Goal: Information Seeking & Learning: Find specific fact

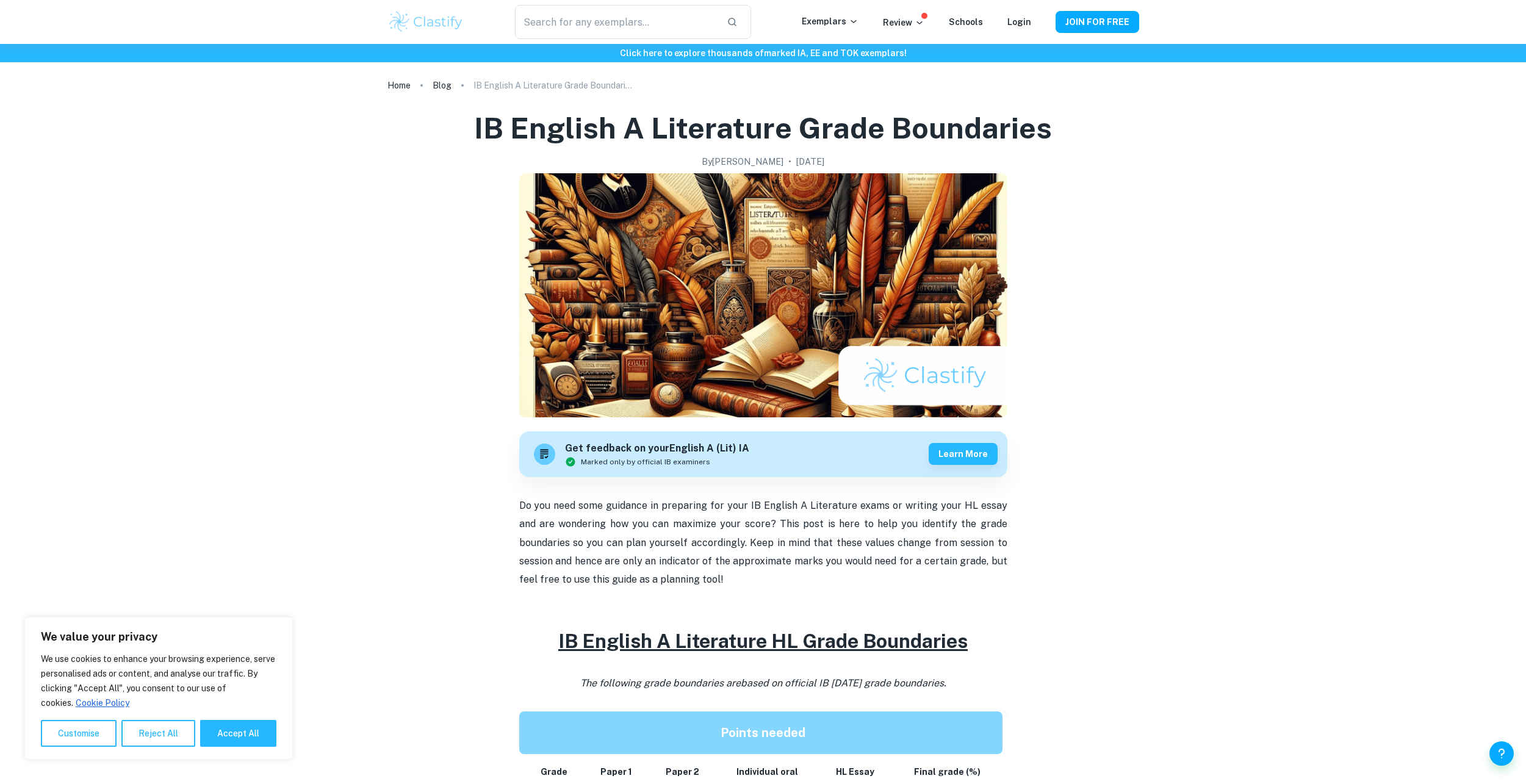
scroll to position [427, 0]
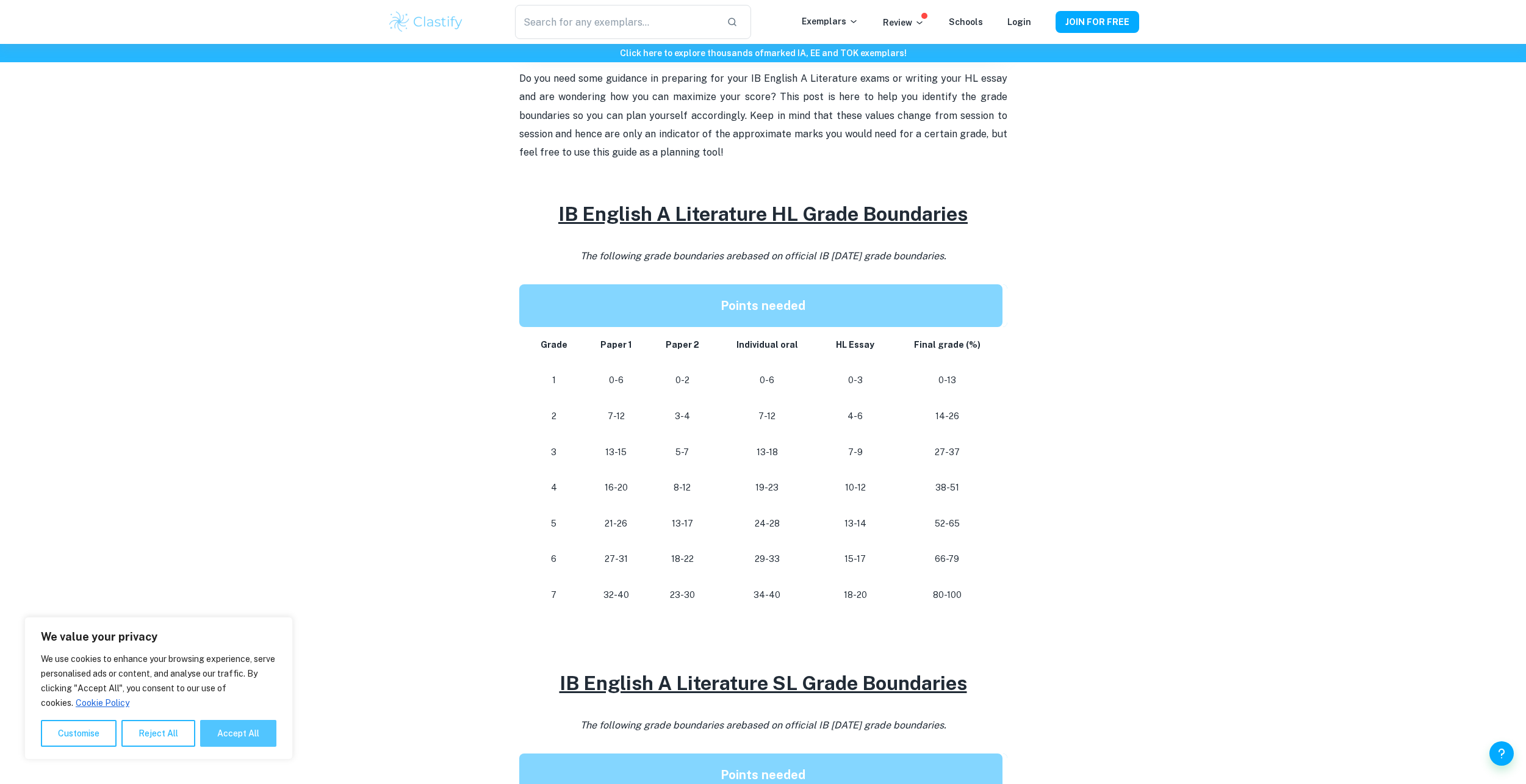
click at [246, 729] on button "Accept All" at bounding box center [238, 733] width 76 height 27
checkbox input "true"
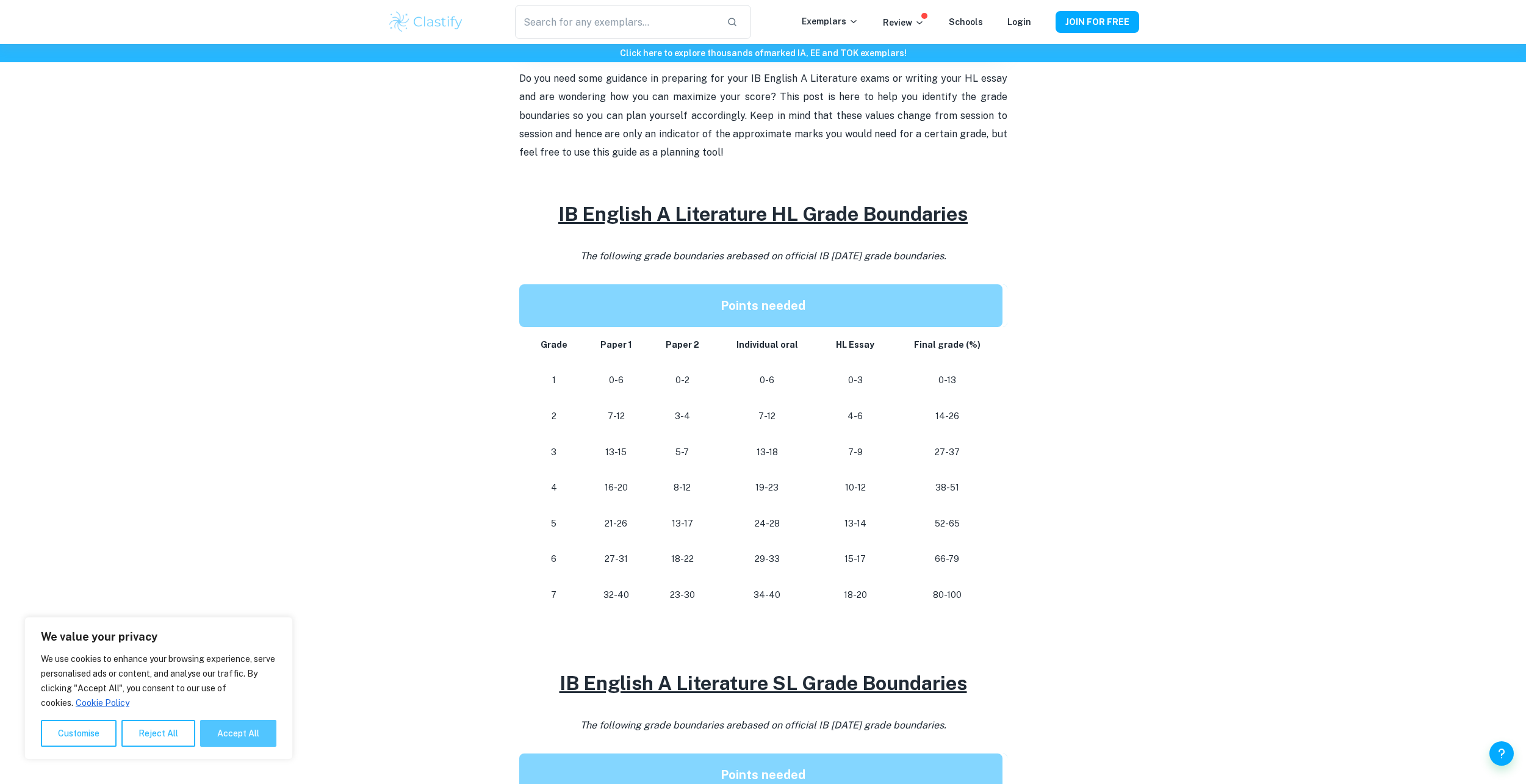
checkbox input "true"
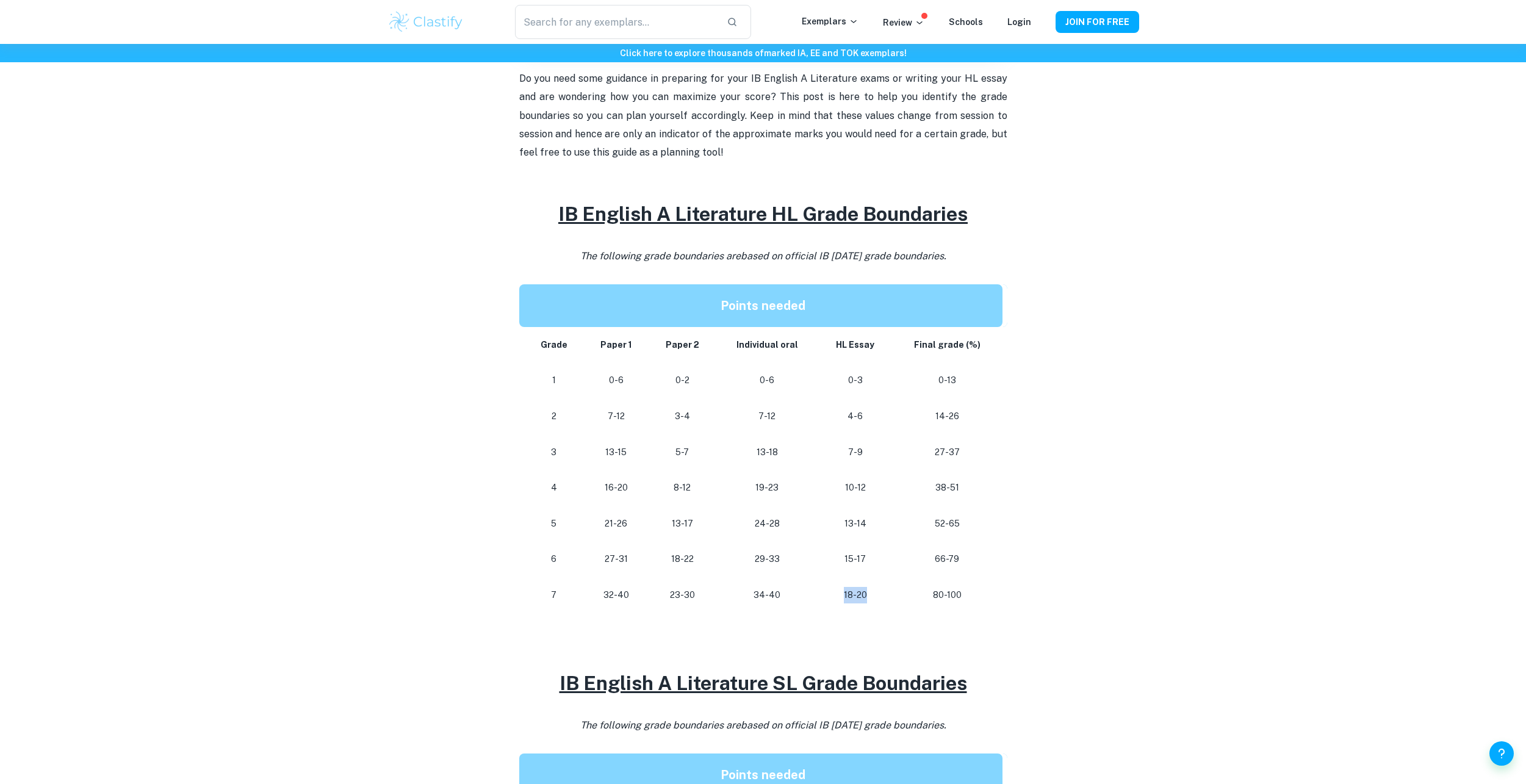
drag, startPoint x: 844, startPoint y: 591, endPoint x: 870, endPoint y: 591, distance: 26.0
click at [870, 591] on p "18-20" at bounding box center [855, 595] width 54 height 17
click at [874, 591] on p "18-20" at bounding box center [855, 595] width 54 height 17
drag, startPoint x: 754, startPoint y: 559, endPoint x: 787, endPoint y: 556, distance: 33.1
click at [787, 556] on p "29-33" at bounding box center [767, 559] width 83 height 17
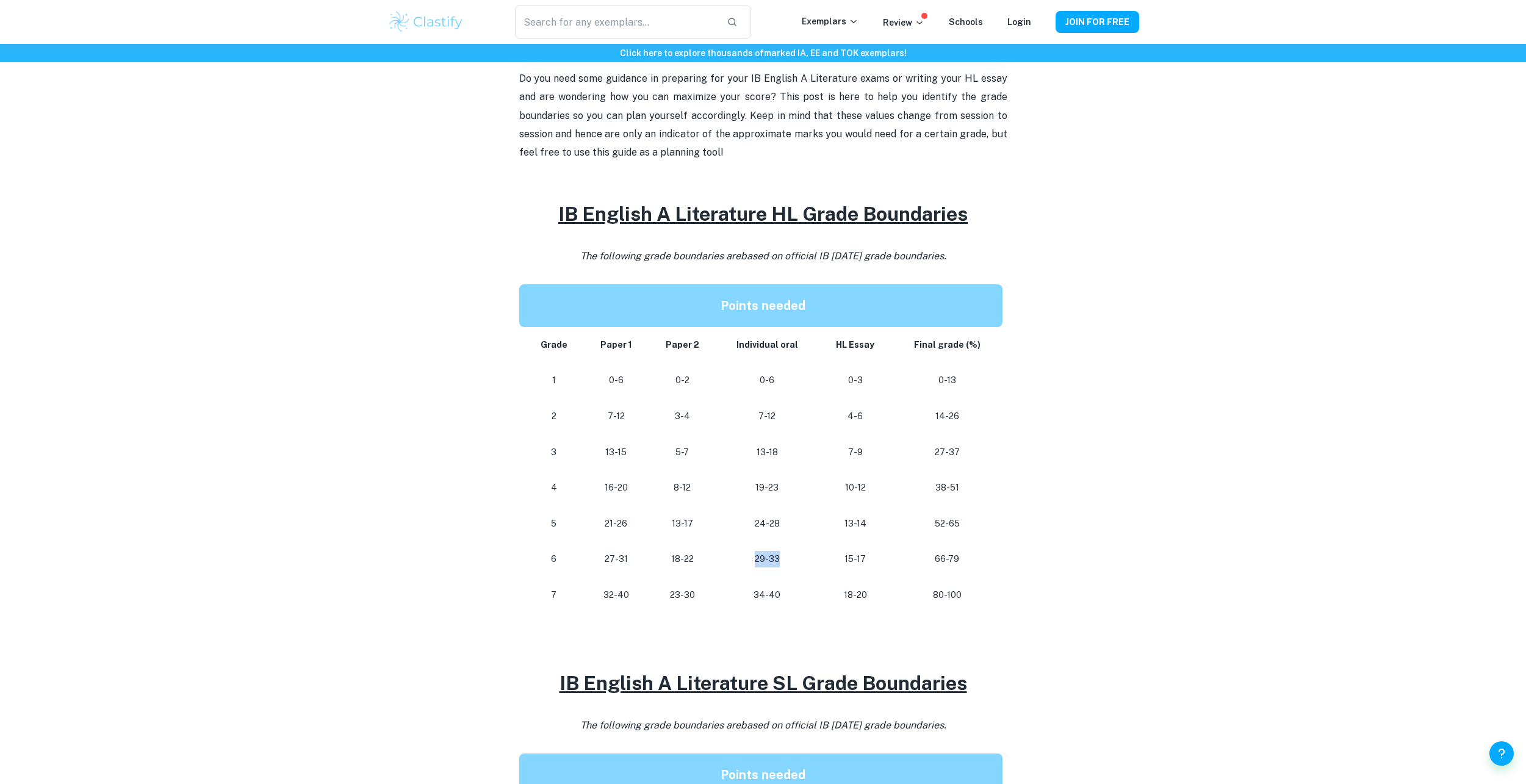
click at [798, 567] on p "29-33" at bounding box center [767, 559] width 83 height 17
drag, startPoint x: 668, startPoint y: 594, endPoint x: 696, endPoint y: 598, distance: 28.3
click at [696, 598] on p "23-30" at bounding box center [682, 595] width 48 height 17
drag, startPoint x: 656, startPoint y: 612, endPoint x: 626, endPoint y: 584, distance: 41.0
click at [655, 612] on td "23-30" at bounding box center [682, 595] width 67 height 36
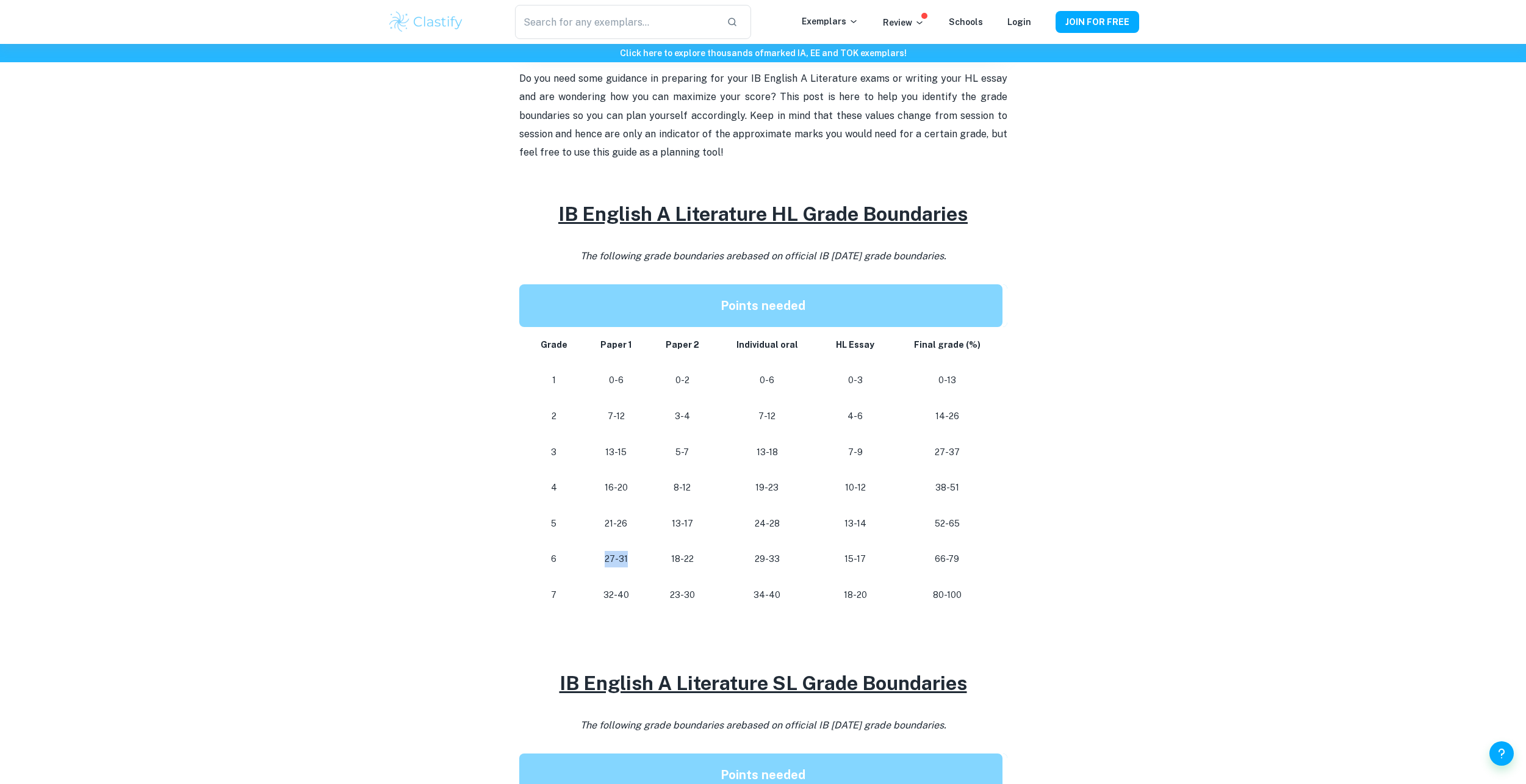
drag, startPoint x: 627, startPoint y: 560, endPoint x: 635, endPoint y: 560, distance: 8.0
click at [635, 560] on p "27-31" at bounding box center [616, 559] width 45 height 17
click at [643, 572] on td "27-31" at bounding box center [616, 559] width 65 height 36
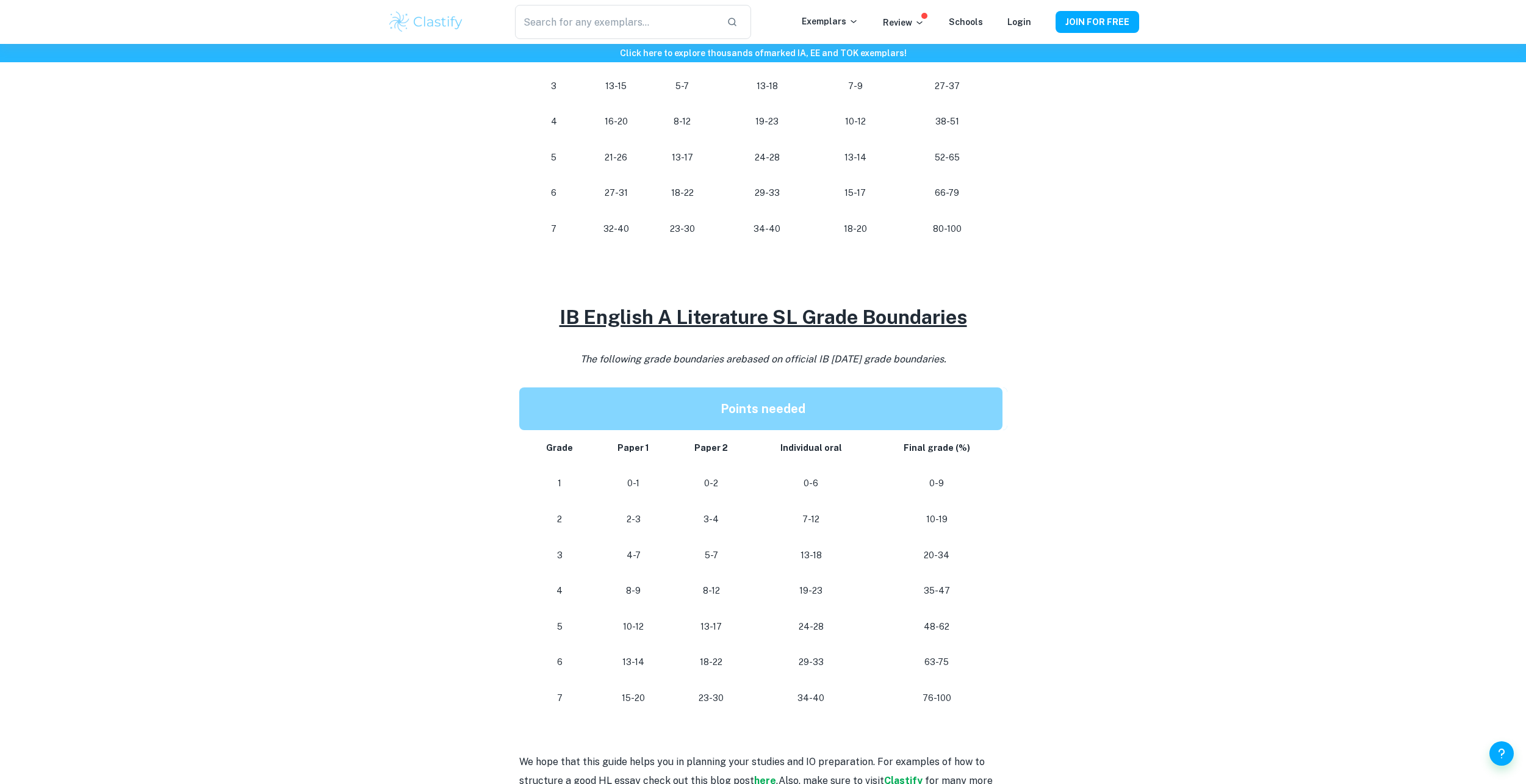
scroll to position [488, 0]
